Goal: Browse casually

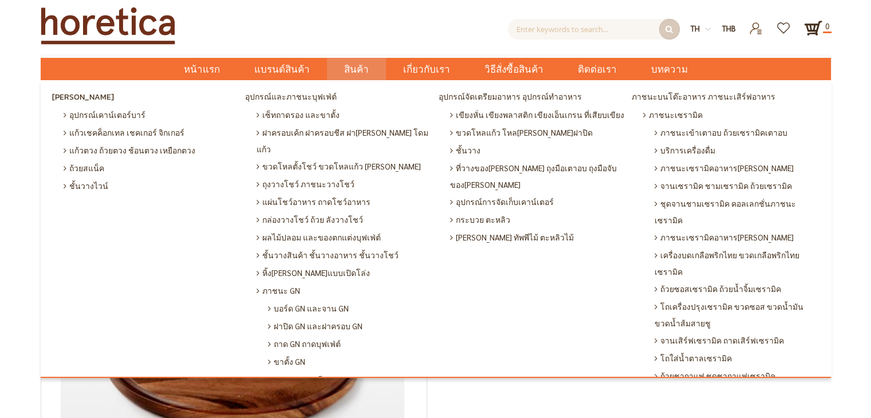
click at [363, 70] on span "สินค้า" at bounding box center [356, 69] width 25 height 23
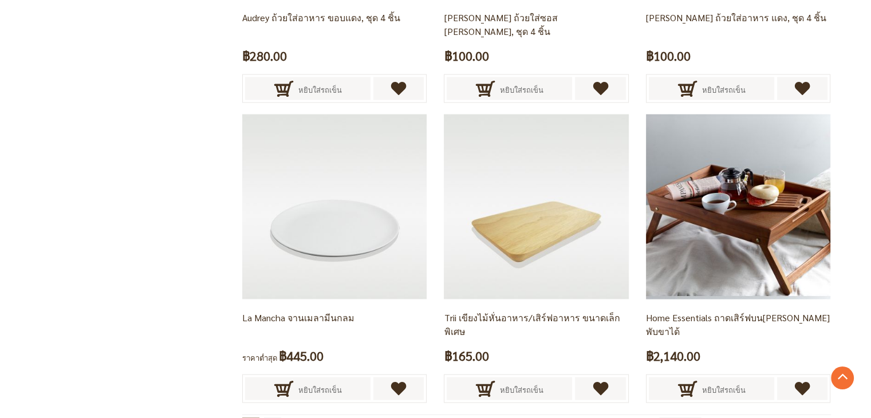
scroll to position [2420, 0]
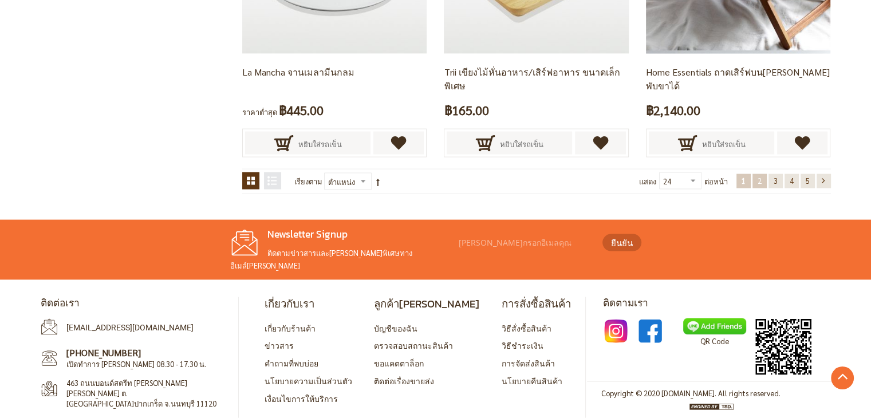
click at [761, 181] on link "หน้า 2" at bounding box center [759, 181] width 14 height 14
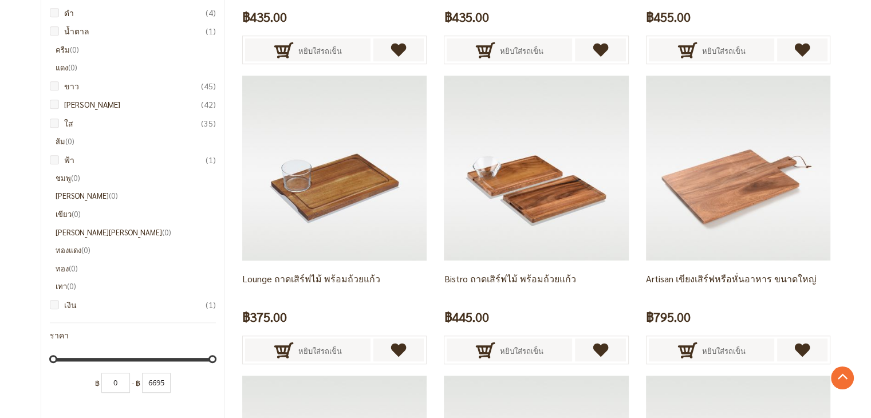
scroll to position [1015, 0]
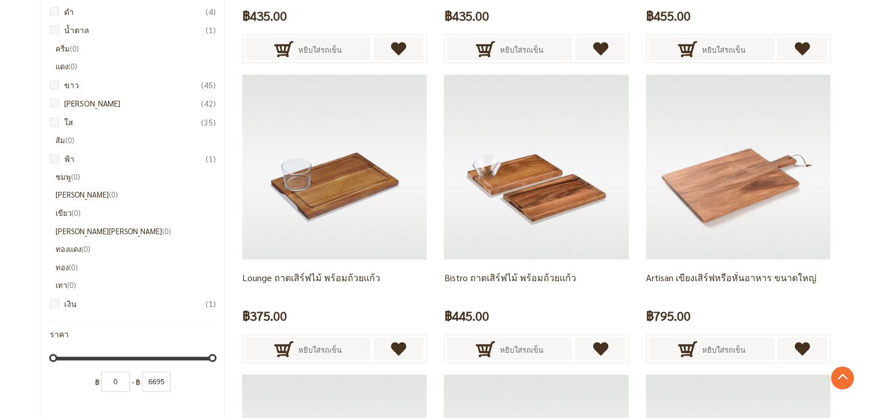
click at [236, 106] on li "Lounge ถาดเสิร์ฟไม้ พร้อมถ้วยแก้ว ฿375.00" at bounding box center [334, 219] width 201 height 291
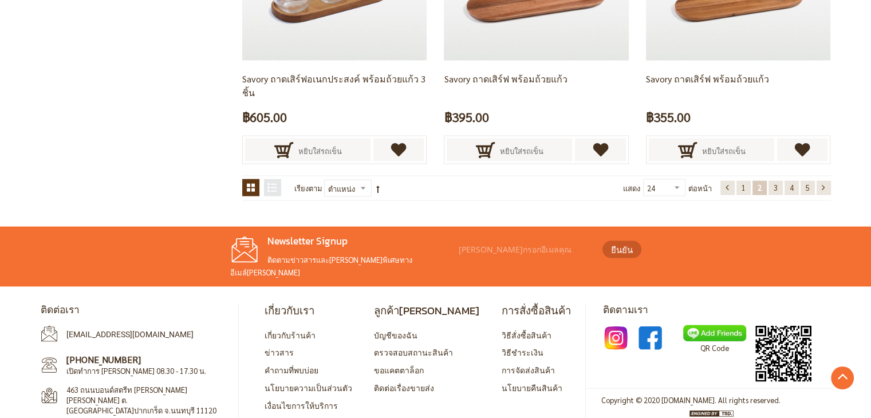
scroll to position [2420, 0]
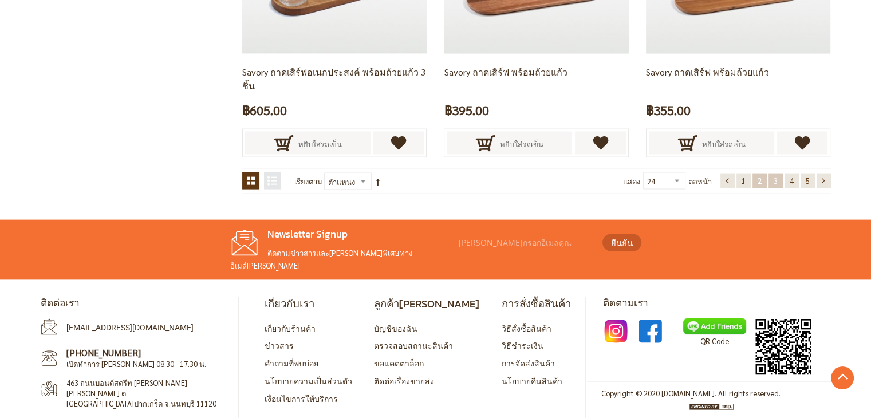
click at [778, 179] on link "หน้า 3" at bounding box center [775, 181] width 14 height 14
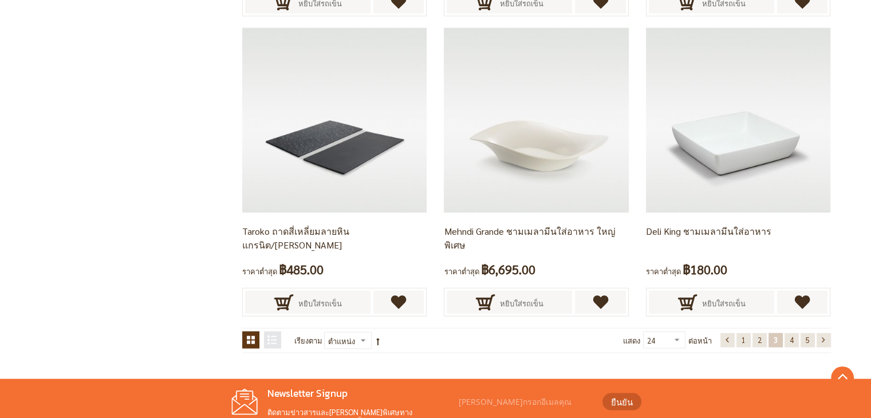
scroll to position [2331, 0]
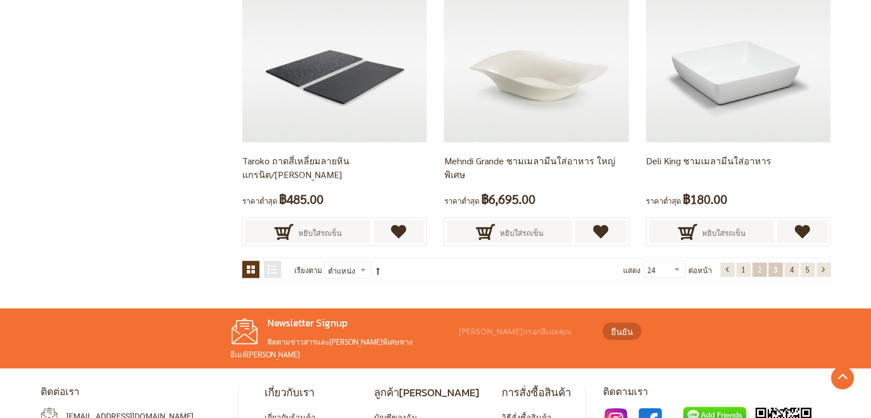
click at [763, 266] on link "หน้า 2" at bounding box center [759, 270] width 14 height 14
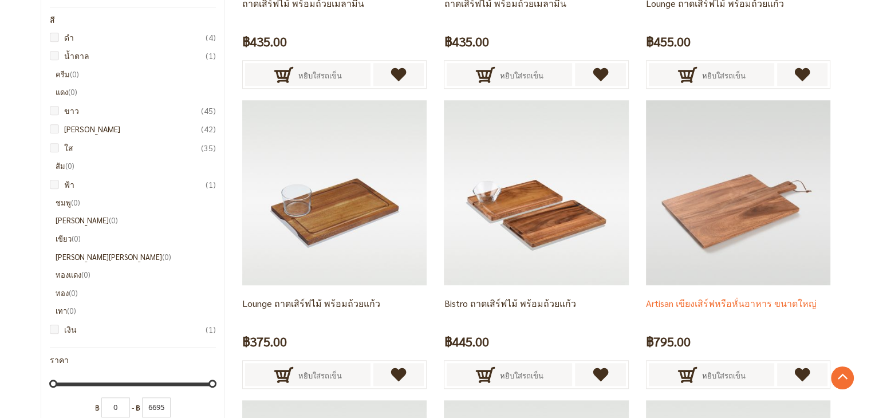
scroll to position [1015, 0]
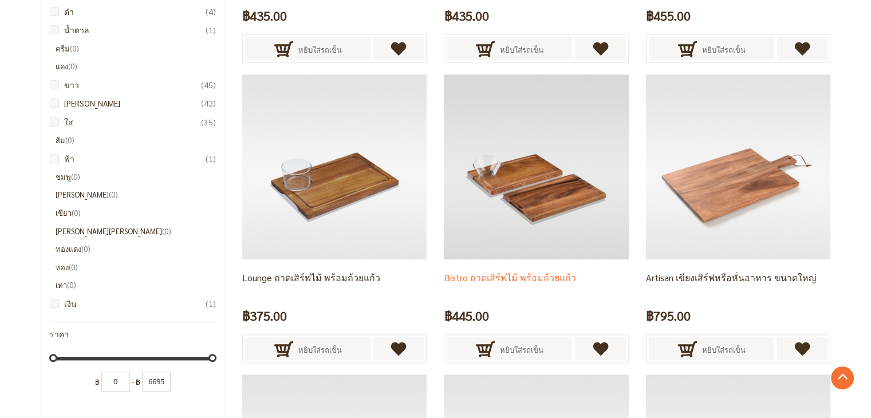
click at [627, 289] on p "Bistro ถาดเสิร์ฟไม้ พร้อมถ้วยแก้ว" at bounding box center [536, 284] width 184 height 27
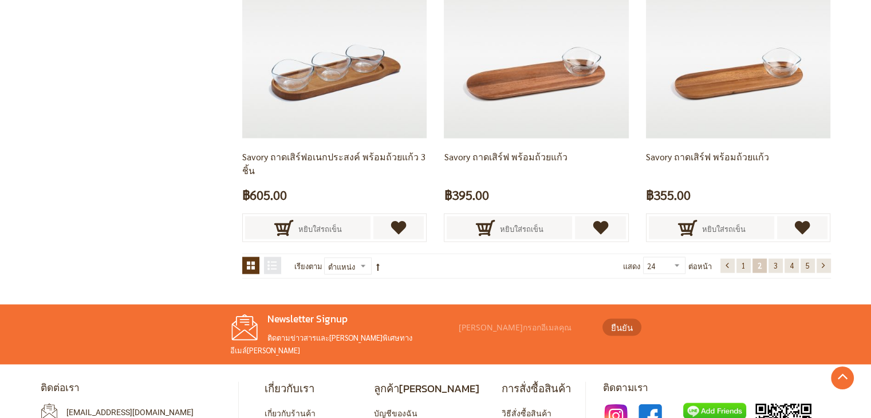
scroll to position [2420, 0]
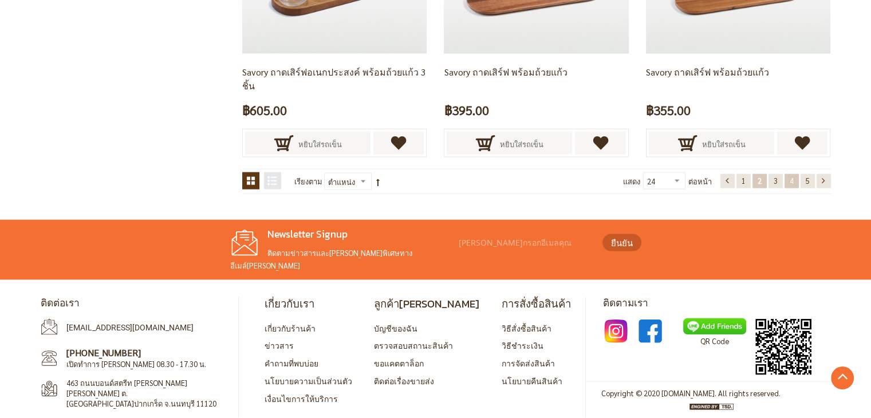
click at [788, 181] on link "หน้า 4" at bounding box center [791, 181] width 14 height 14
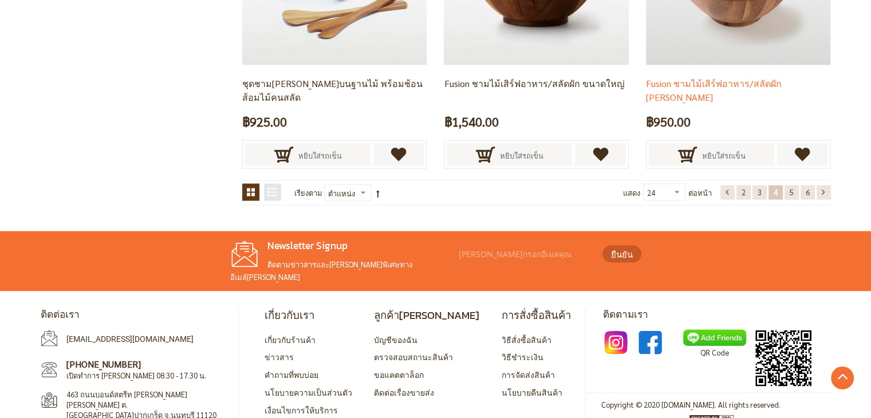
scroll to position [2420, 0]
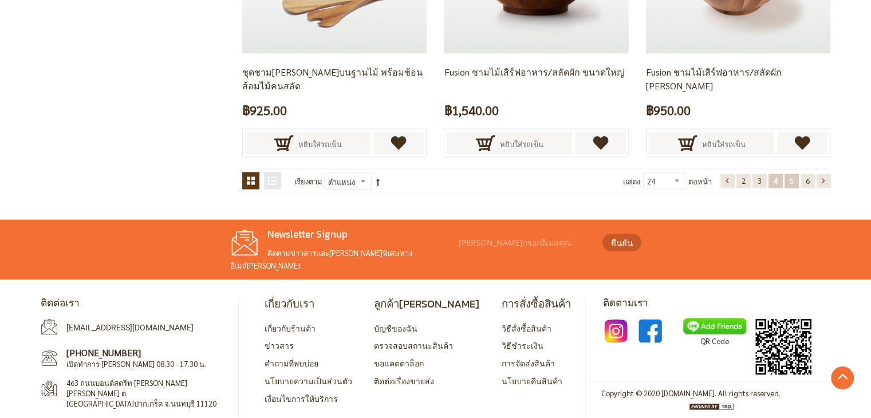
click at [793, 177] on link "หน้า 5" at bounding box center [791, 181] width 14 height 14
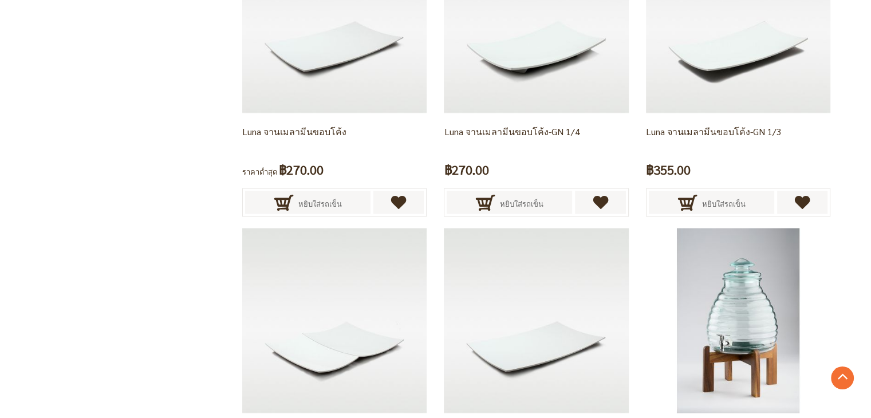
scroll to position [2217, 0]
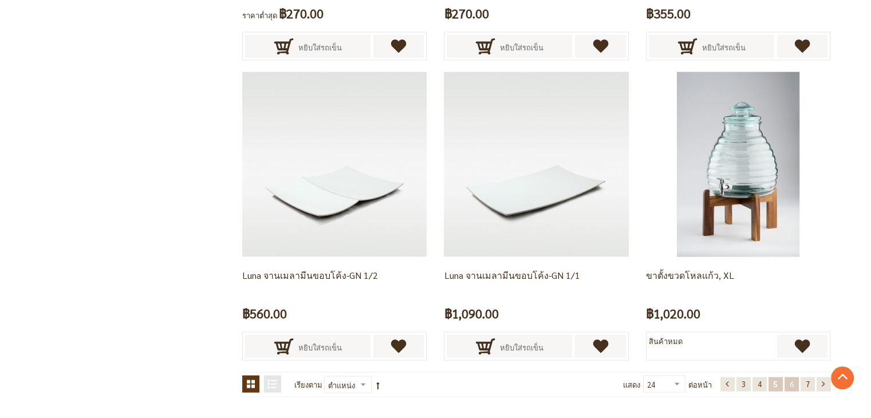
click at [789, 381] on span "6" at bounding box center [791, 384] width 4 height 10
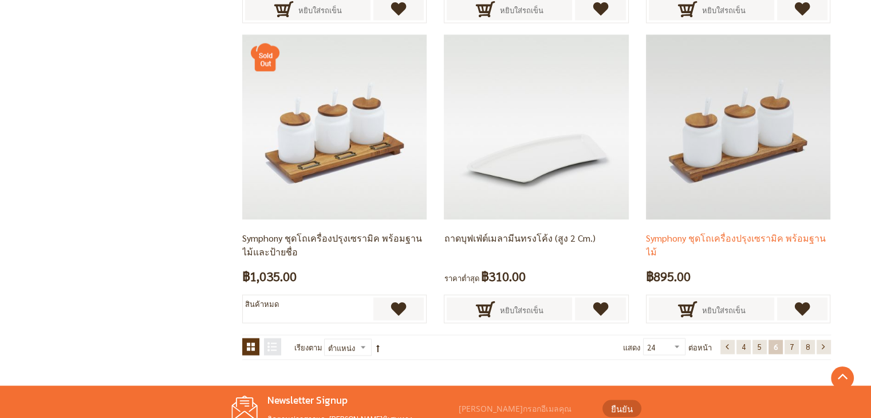
scroll to position [2274, 0]
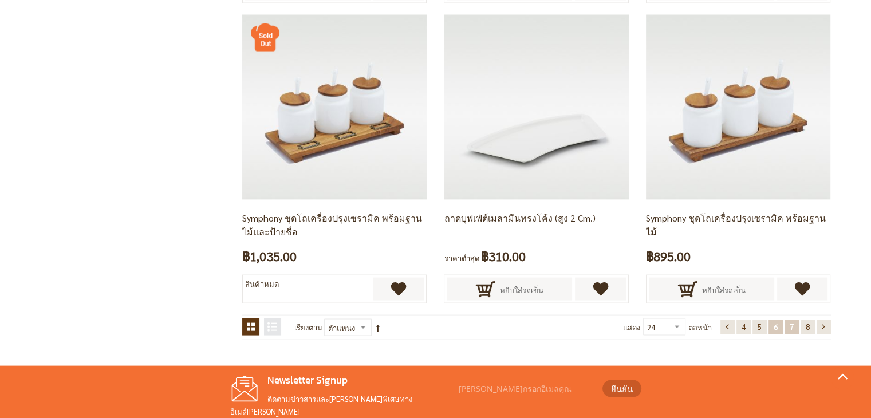
click at [790, 330] on link "หน้า 7" at bounding box center [791, 327] width 14 height 14
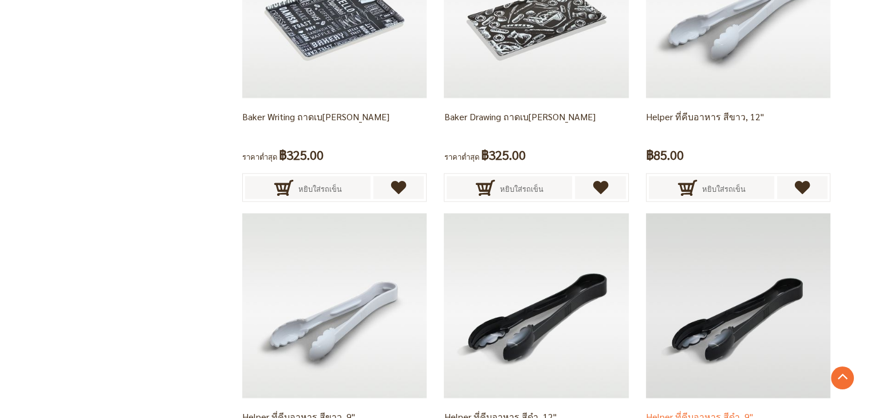
scroll to position [2411, 0]
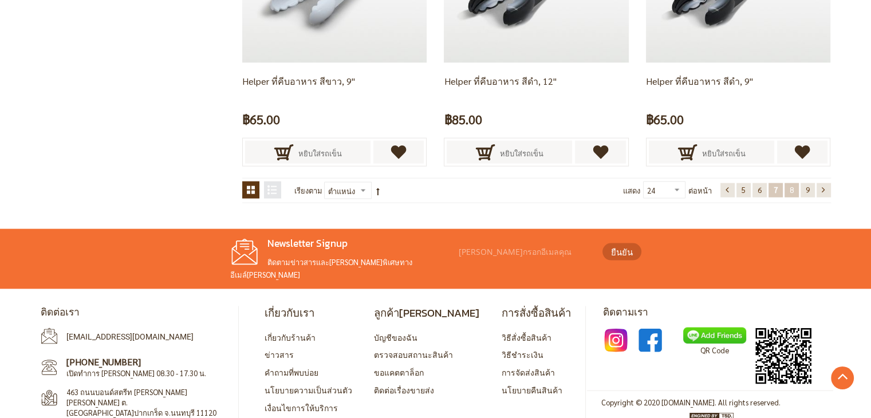
click at [792, 192] on span "8" at bounding box center [791, 190] width 4 height 10
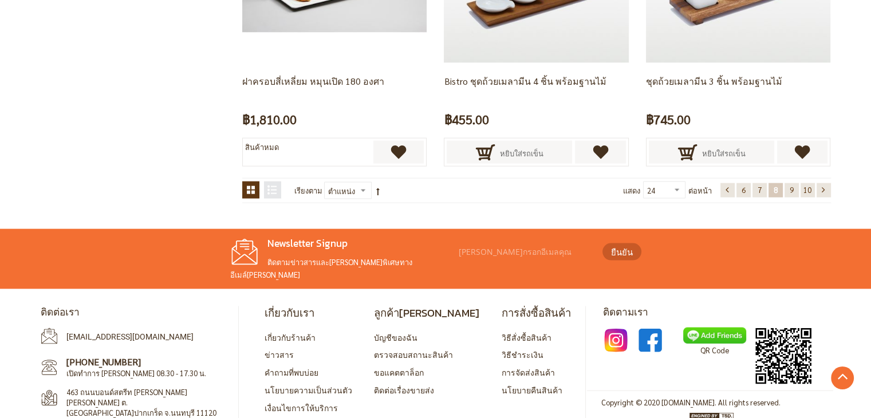
scroll to position [156, 0]
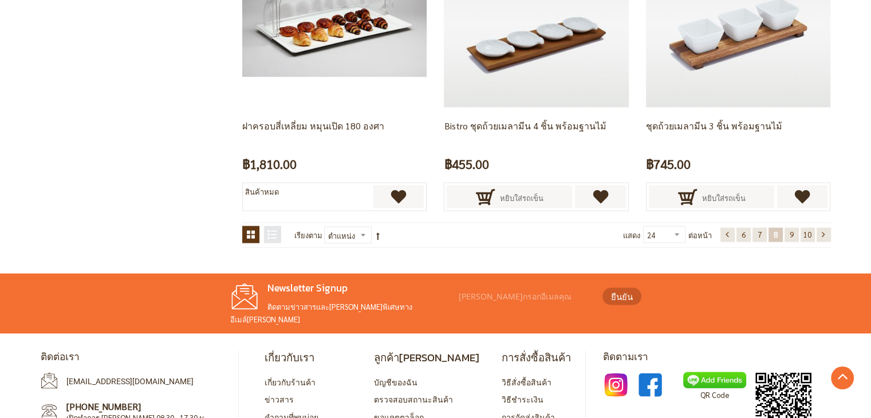
scroll to position [2389, 0]
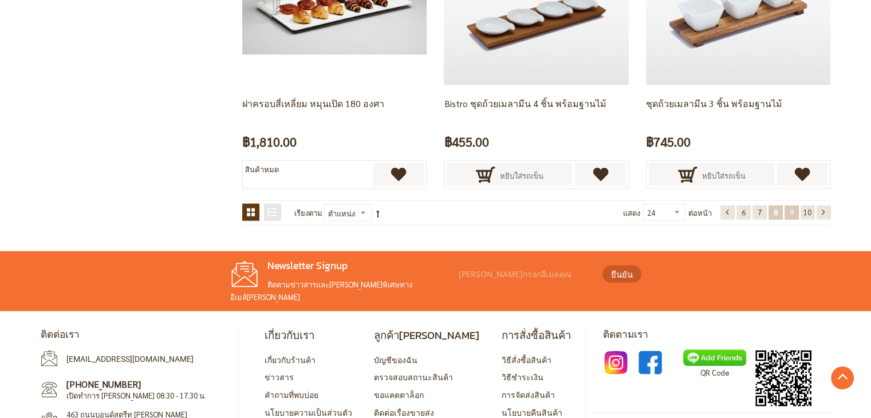
click at [791, 211] on span "9" at bounding box center [791, 212] width 4 height 10
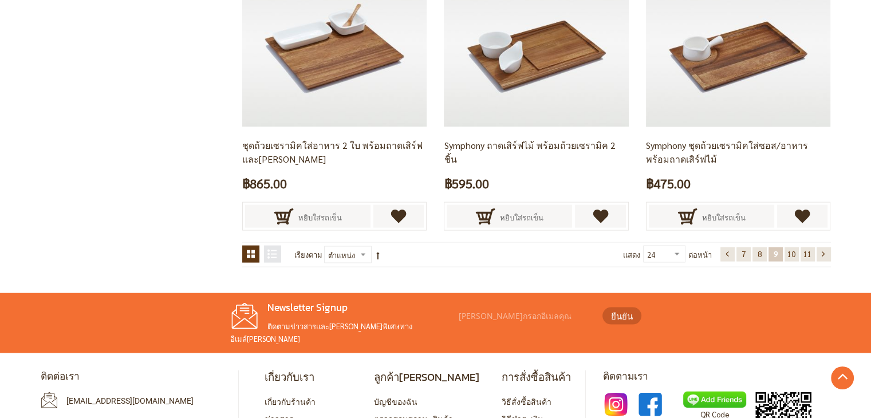
scroll to position [2420, 0]
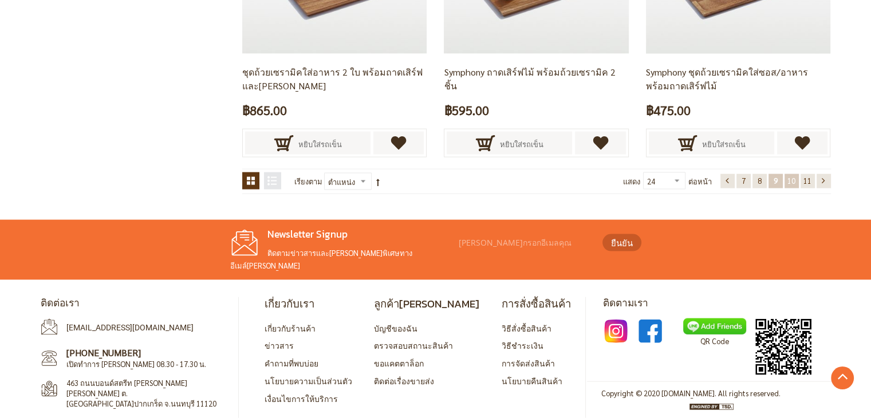
click at [793, 176] on span "10" at bounding box center [791, 181] width 8 height 10
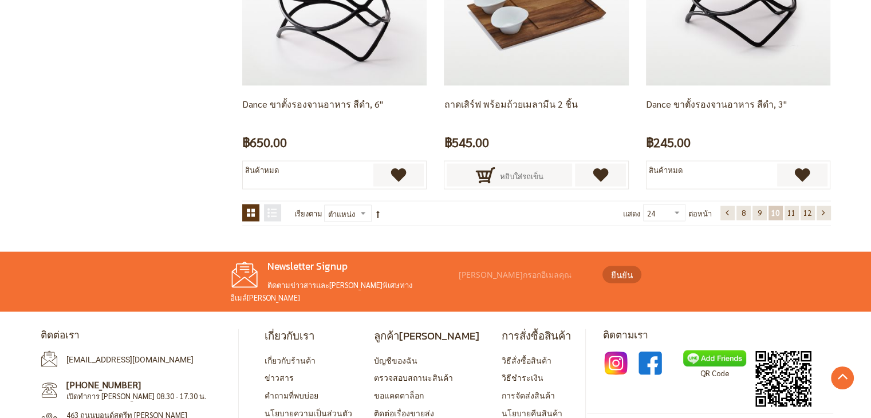
scroll to position [2389, 0]
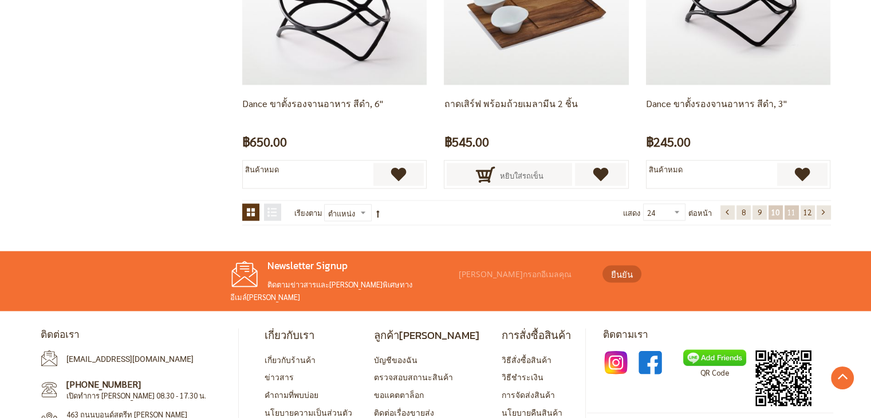
click at [794, 207] on span "11" at bounding box center [791, 212] width 8 height 10
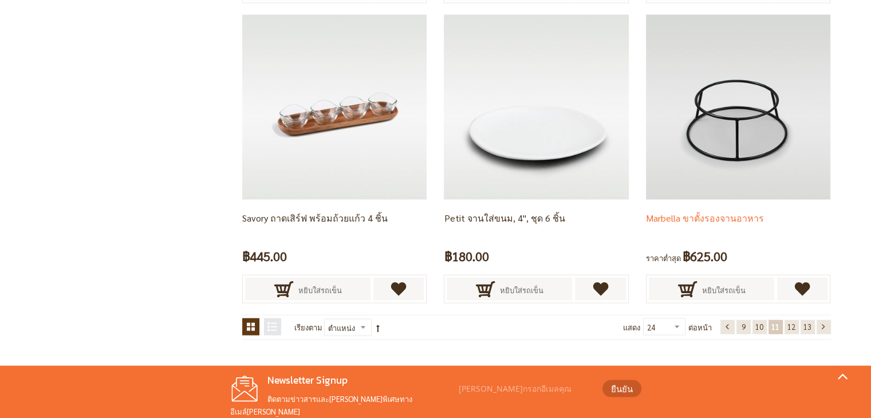
scroll to position [2420, 0]
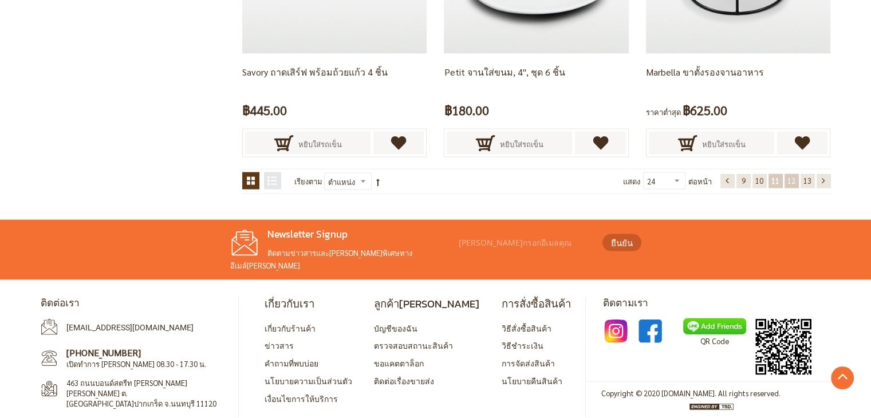
click at [794, 184] on link "หน้า 12" at bounding box center [791, 181] width 14 height 14
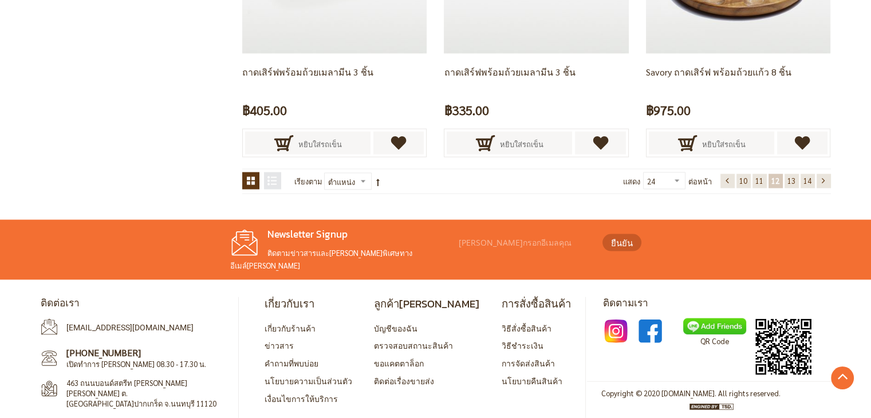
scroll to position [156, 0]
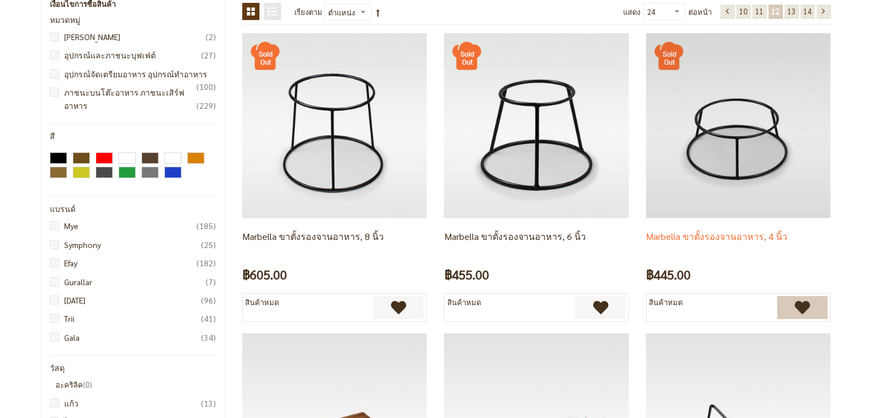
drag, startPoint x: 827, startPoint y: 269, endPoint x: 786, endPoint y: 314, distance: 60.8
click at [827, 269] on div "฿445.00" at bounding box center [738, 274] width 184 height 21
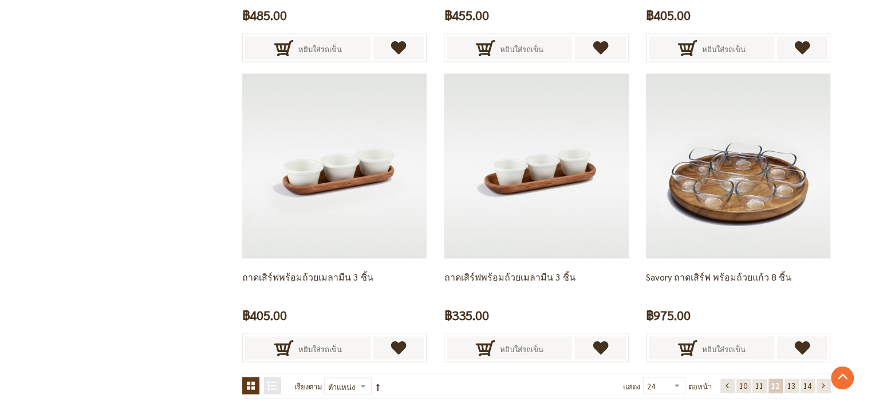
scroll to position [2217, 0]
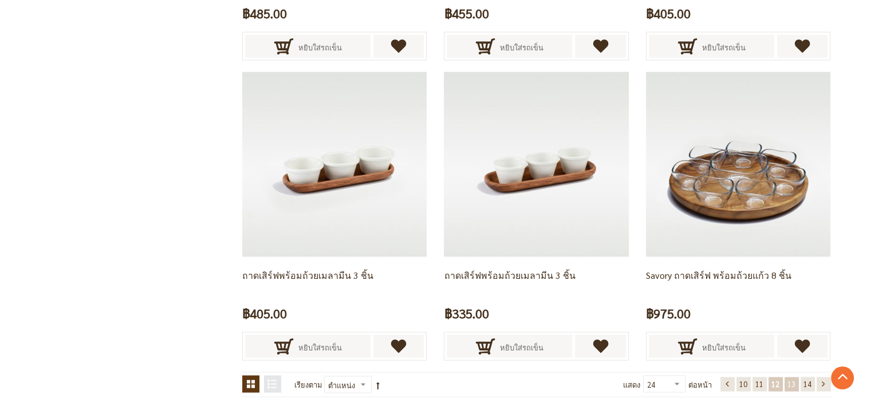
click at [794, 383] on span "13" at bounding box center [791, 384] width 8 height 10
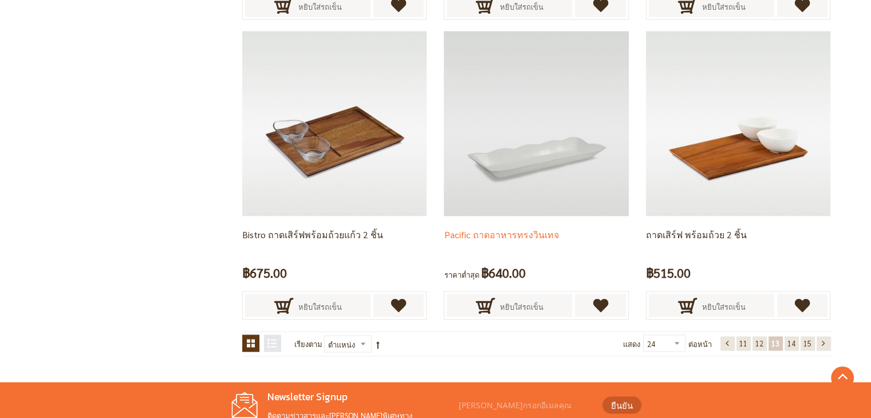
scroll to position [2274, 0]
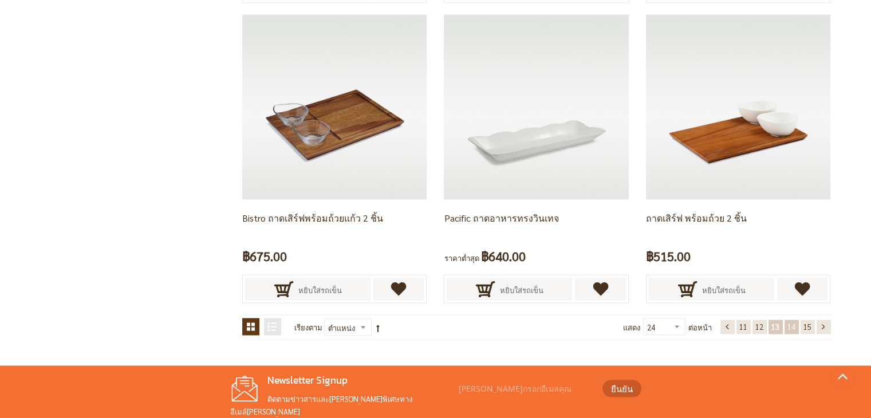
click at [792, 322] on span "14" at bounding box center [791, 327] width 8 height 10
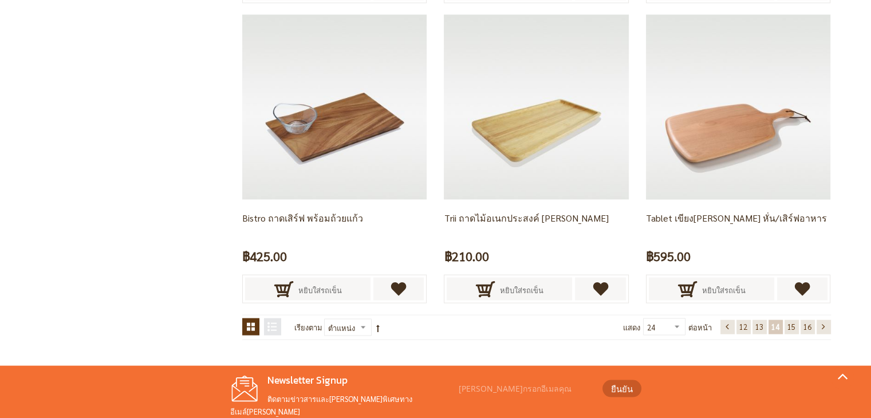
scroll to position [156, 0]
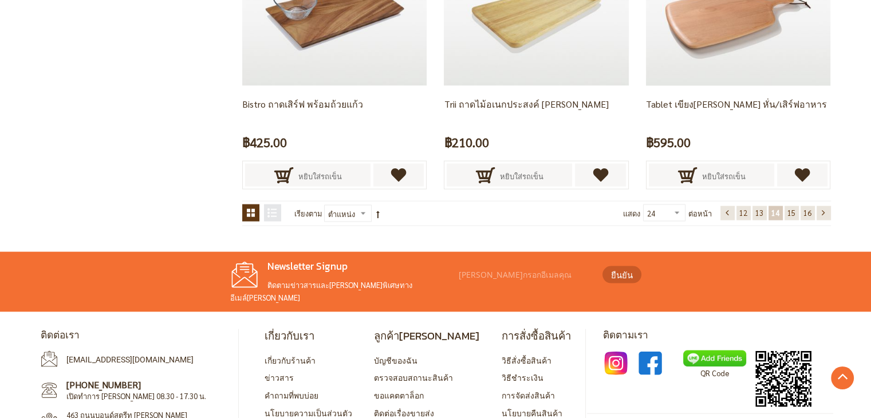
scroll to position [2420, 0]
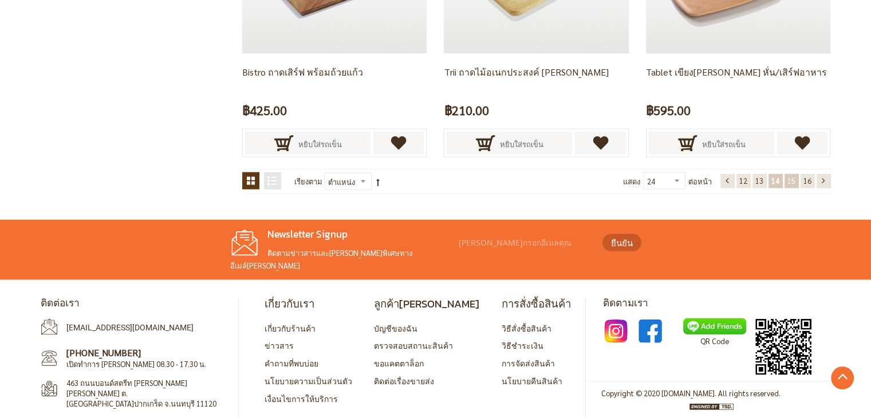
click at [792, 181] on span "15" at bounding box center [791, 181] width 8 height 10
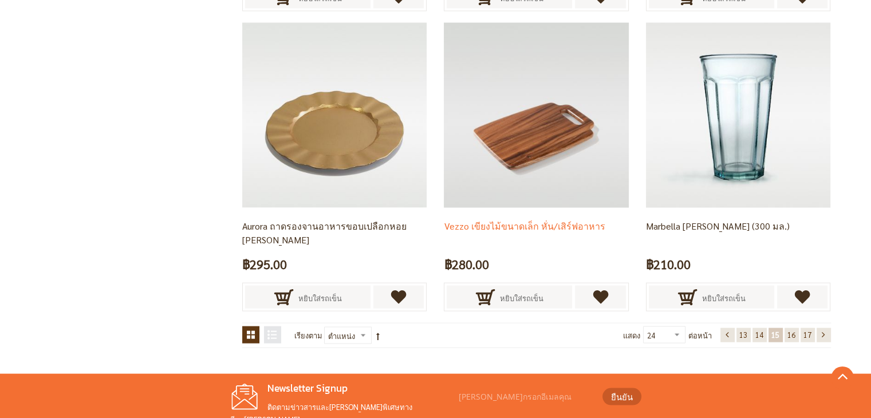
scroll to position [2274, 0]
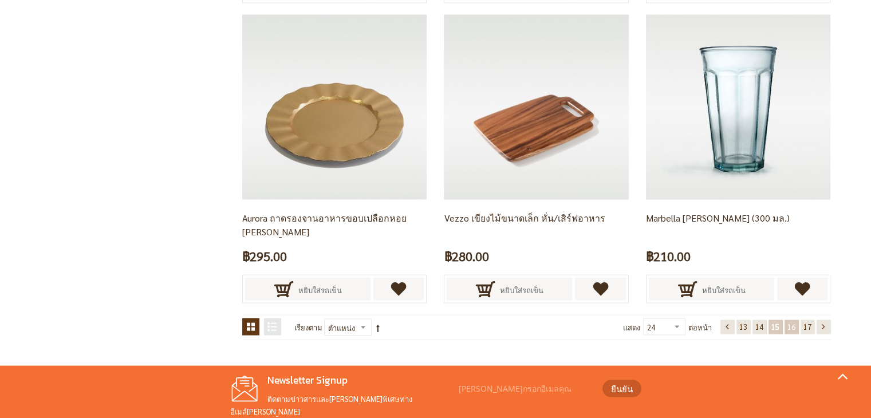
click at [797, 326] on link "หน้า 16" at bounding box center [791, 327] width 14 height 14
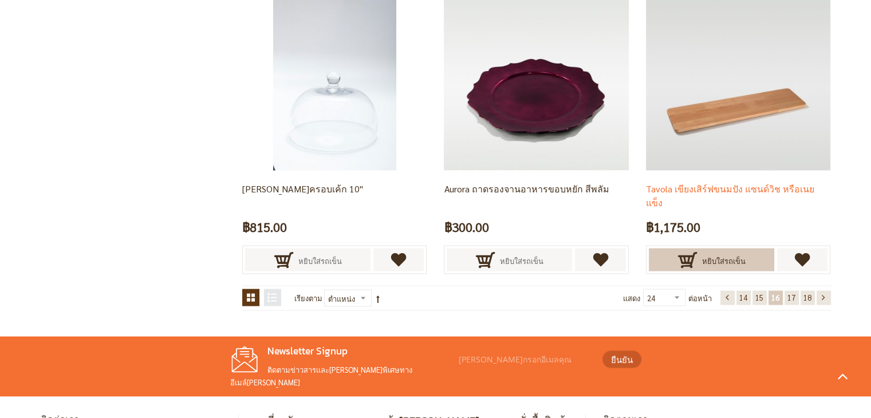
scroll to position [2420, 0]
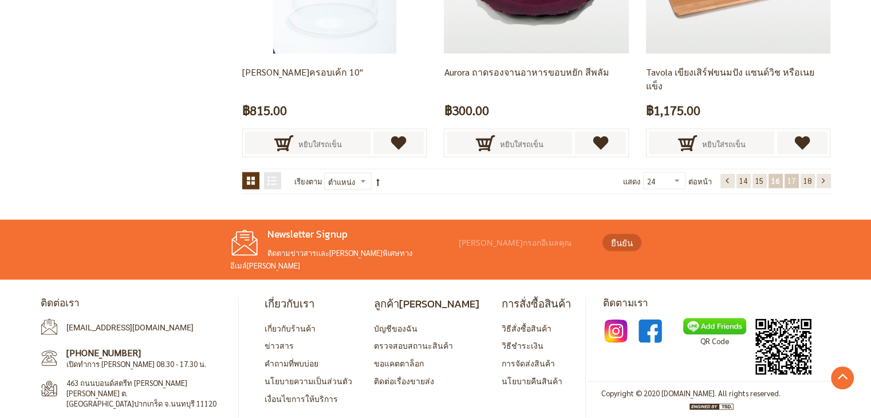
click at [794, 180] on link "หน้า 17" at bounding box center [791, 181] width 14 height 14
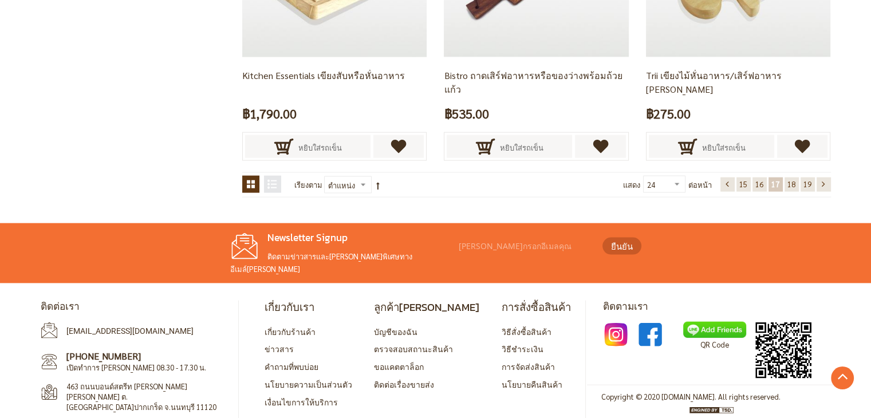
scroll to position [2420, 0]
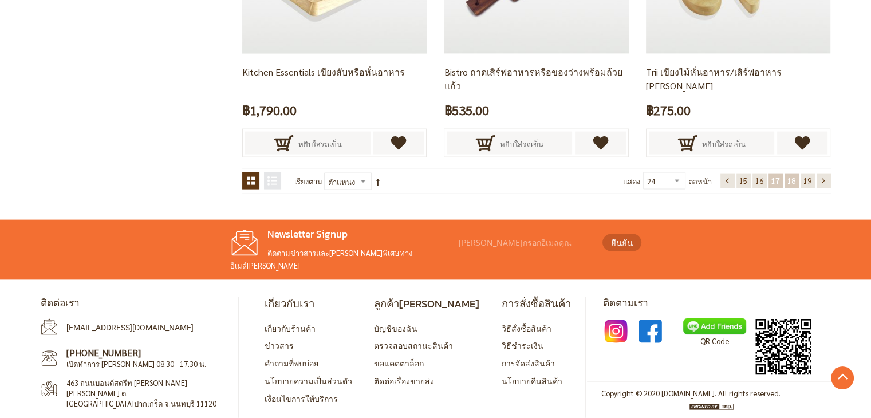
click at [793, 181] on span "18" at bounding box center [791, 181] width 8 height 10
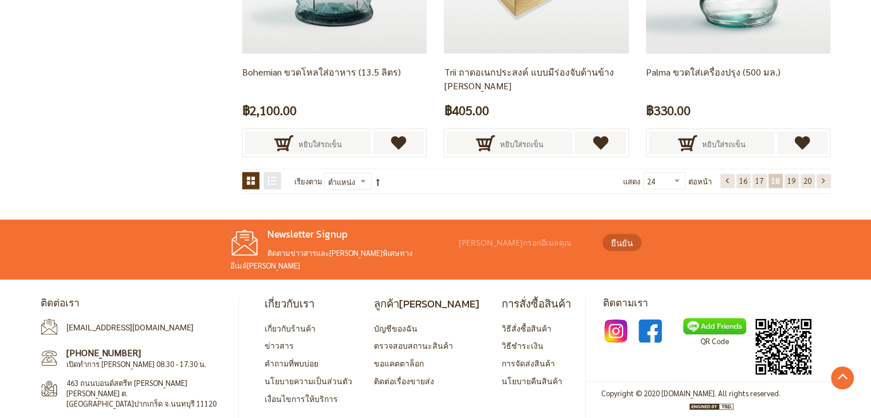
scroll to position [156, 0]
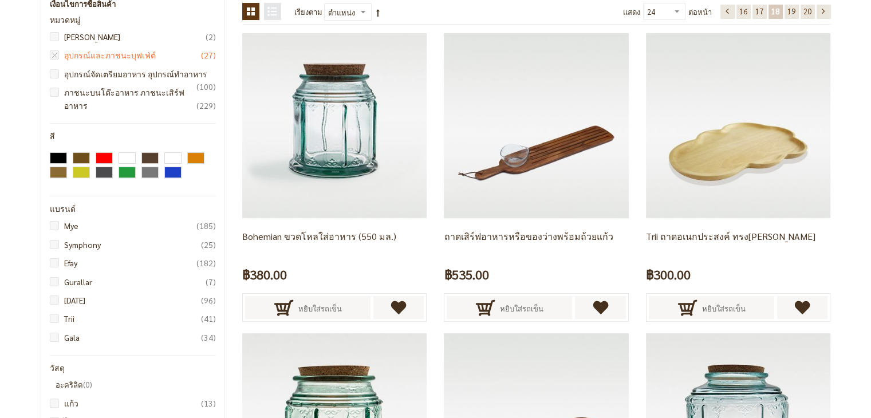
click at [58, 54] on link "อุปกรณ์และภาชนะบุฟเฟ่ต์ 27 รายการ" at bounding box center [136, 55] width 161 height 13
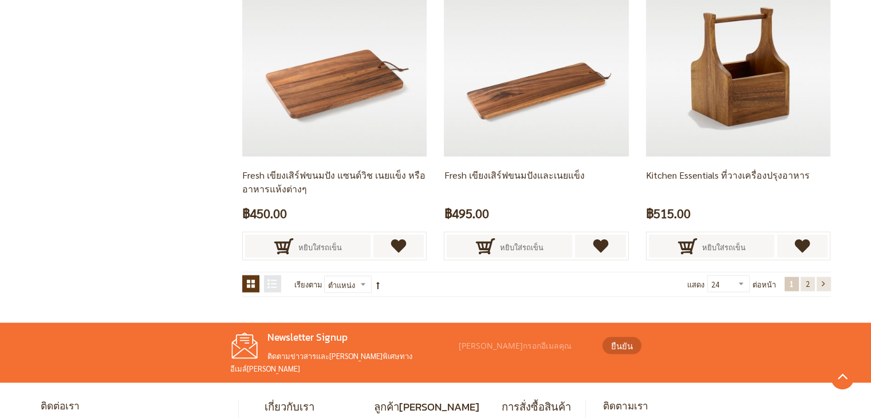
scroll to position [2331, 0]
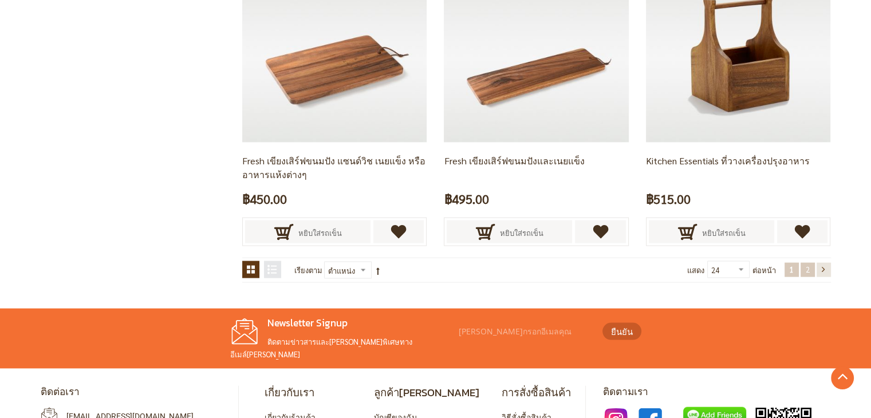
click at [804, 268] on link "หน้า 2" at bounding box center [807, 270] width 14 height 14
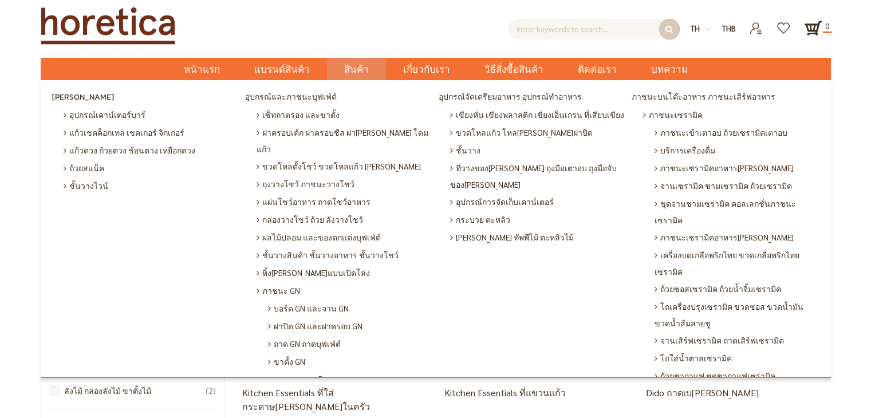
click at [362, 77] on span "สินค้า" at bounding box center [356, 69] width 25 height 23
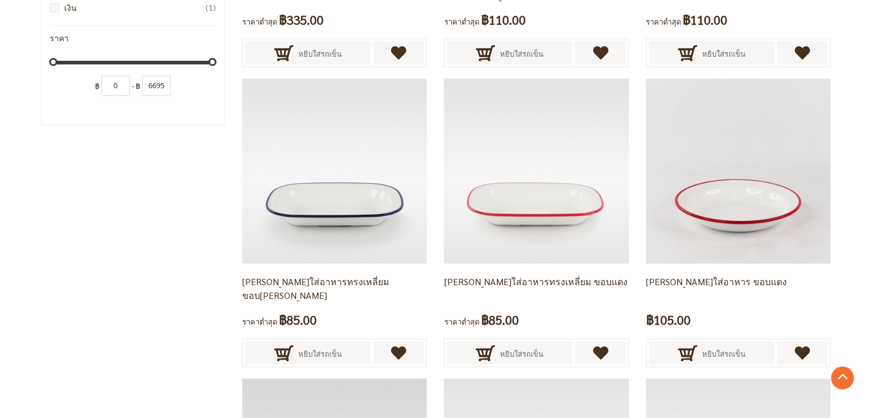
scroll to position [1488, 0]
